Goal: Information Seeking & Learning: Find contact information

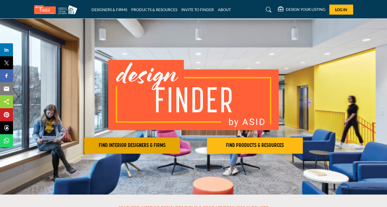
click at [145, 144] on h2 "FIND INTERIOR DESIGNERS & FIRMS" at bounding box center [132, 145] width 92 height 6
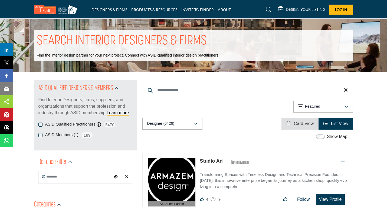
click at [267, 8] on icon at bounding box center [268, 9] width 5 height 5
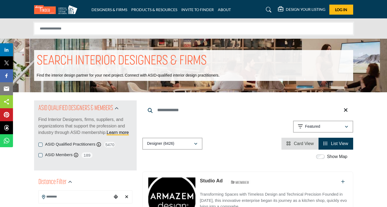
click at [56, 30] on input "Search Solutions" at bounding box center [193, 28] width 319 height 12
type input "******"
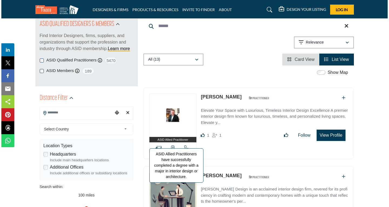
scroll to position [108, 0]
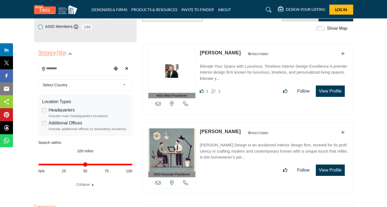
click at [332, 91] on button "View Profile" at bounding box center [329, 90] width 29 height 11
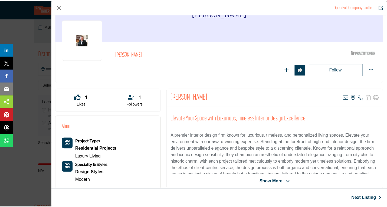
scroll to position [27, 0]
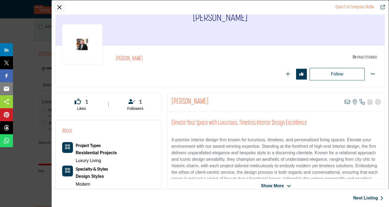
click at [60, 8] on button "Close" at bounding box center [59, 7] width 8 height 8
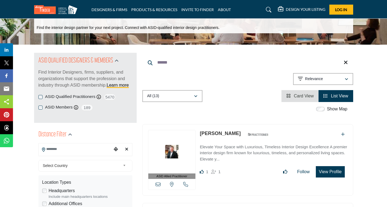
scroll to position [0, 0]
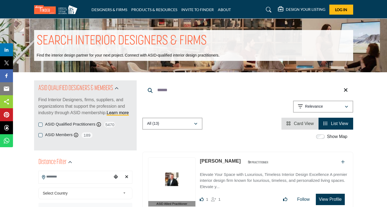
click at [266, 9] on icon at bounding box center [268, 9] width 5 height 5
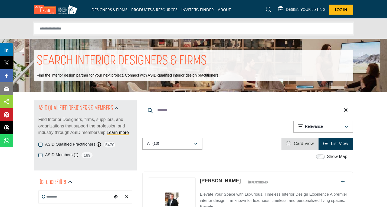
click at [45, 31] on input "Search Solutions" at bounding box center [193, 28] width 319 height 12
type input "**********"
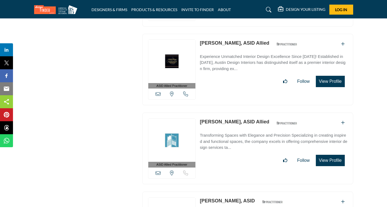
scroll to position [3757, 0]
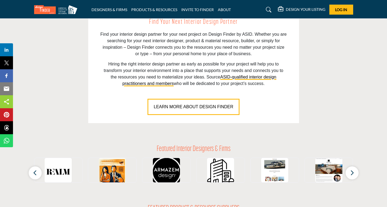
scroll to position [378, 0]
